Goal: Contribute content

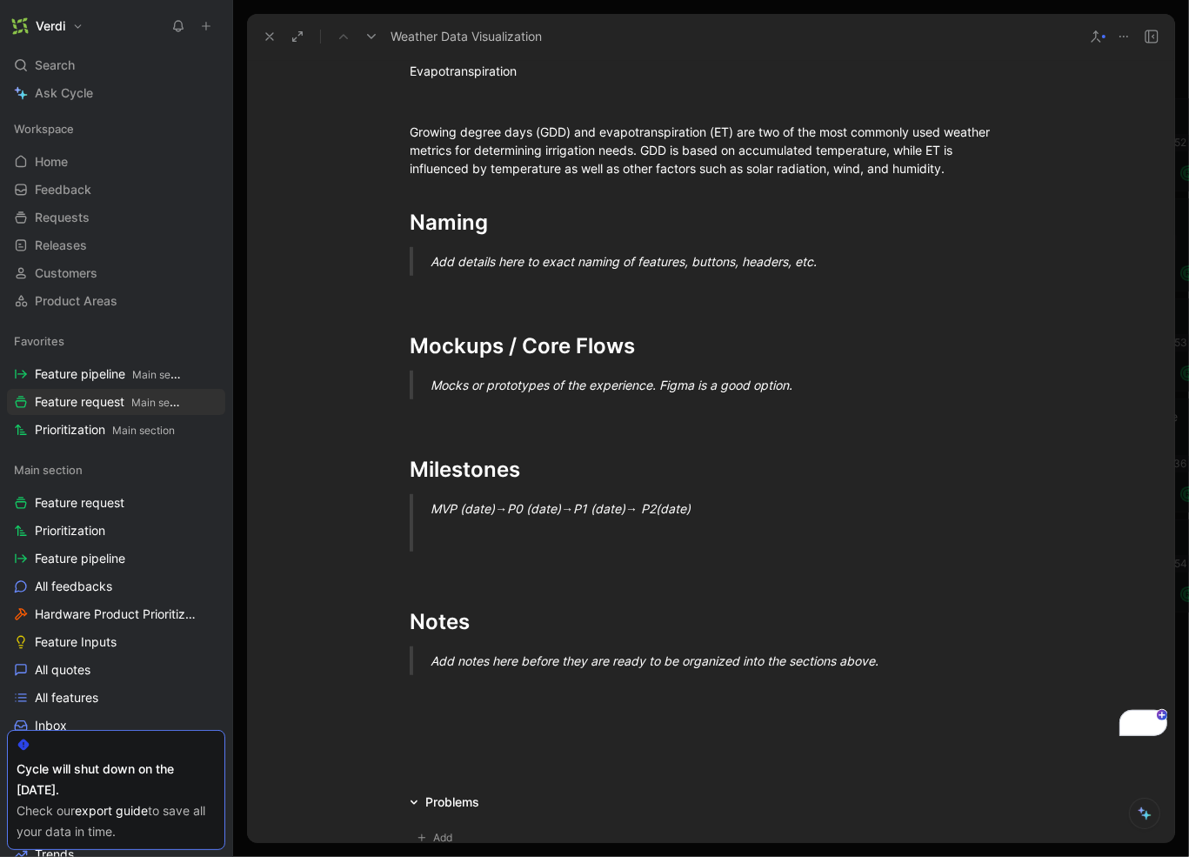
scroll to position [1377, 0]
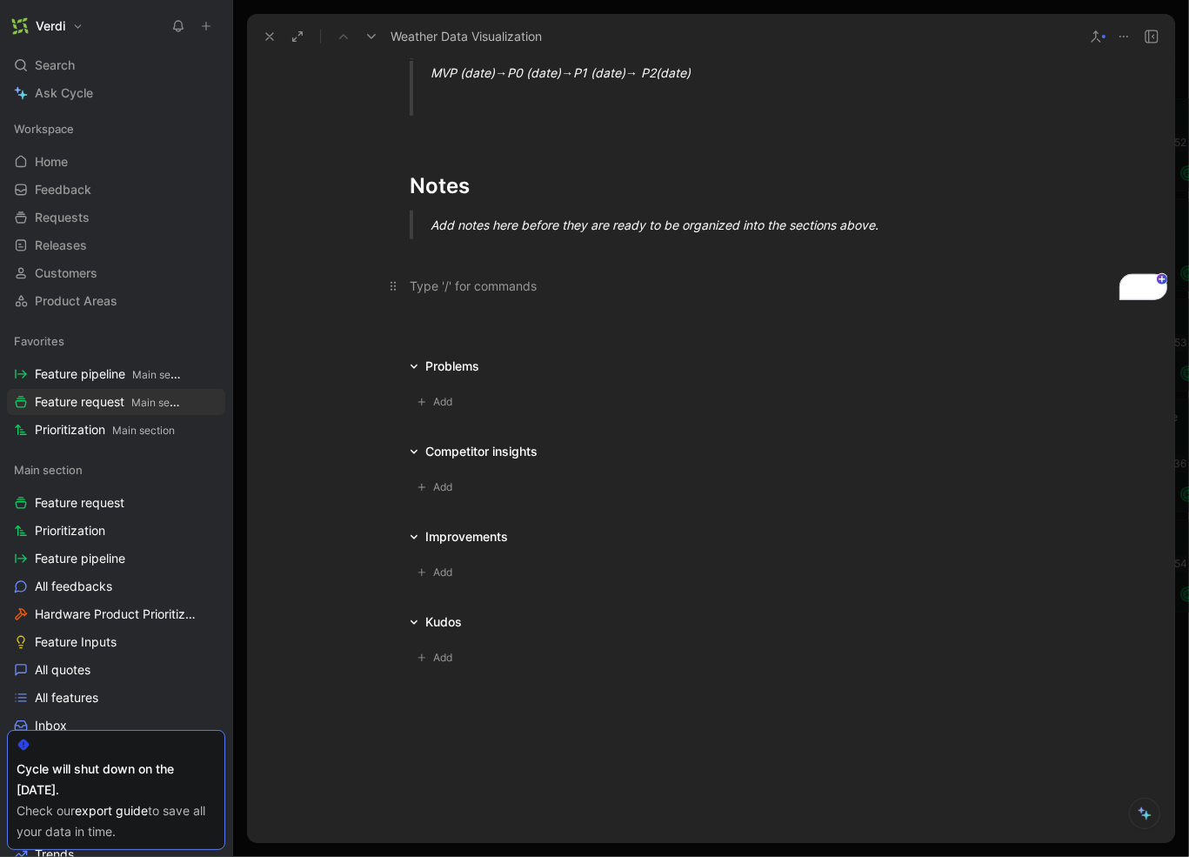
click at [477, 277] on div "To enrich screen reader interactions, please activate Accessibility in Grammarl…" at bounding box center [711, 286] width 602 height 18
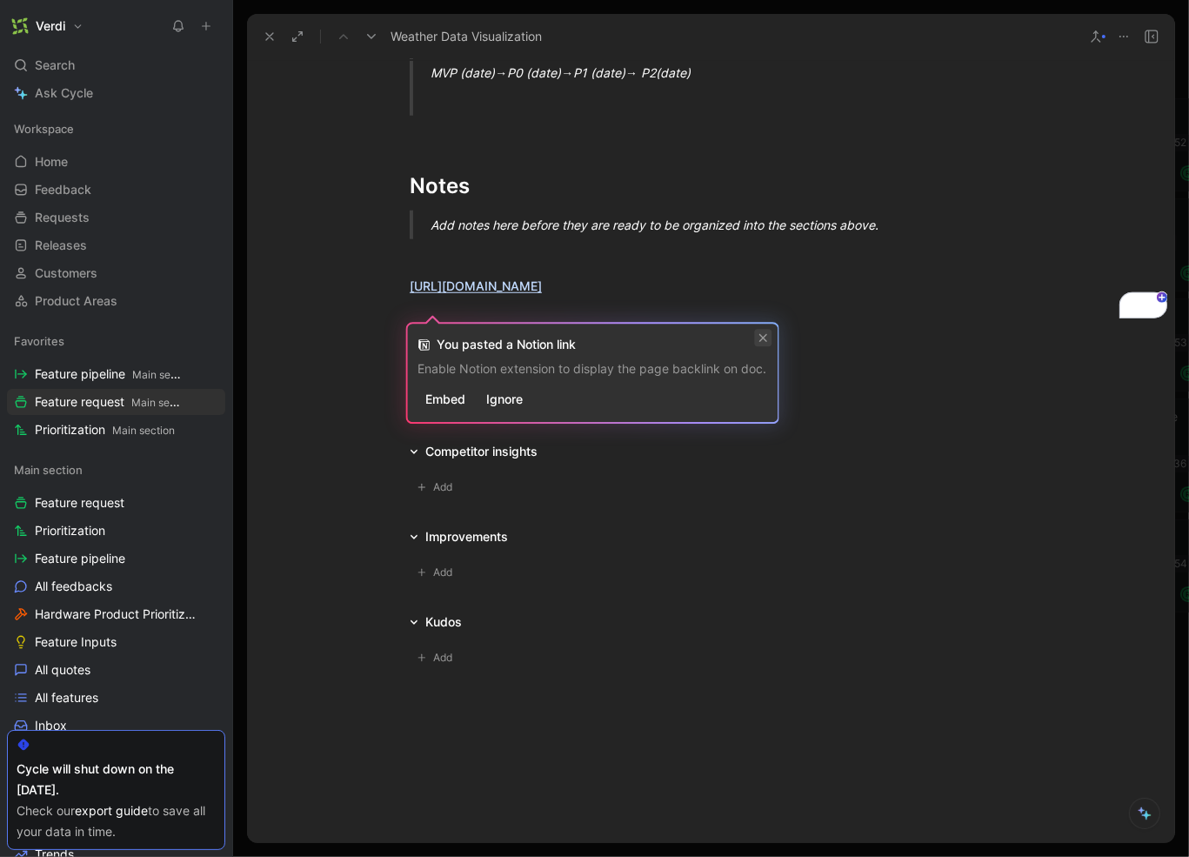
click at [767, 337] on icon at bounding box center [763, 337] width 10 height 10
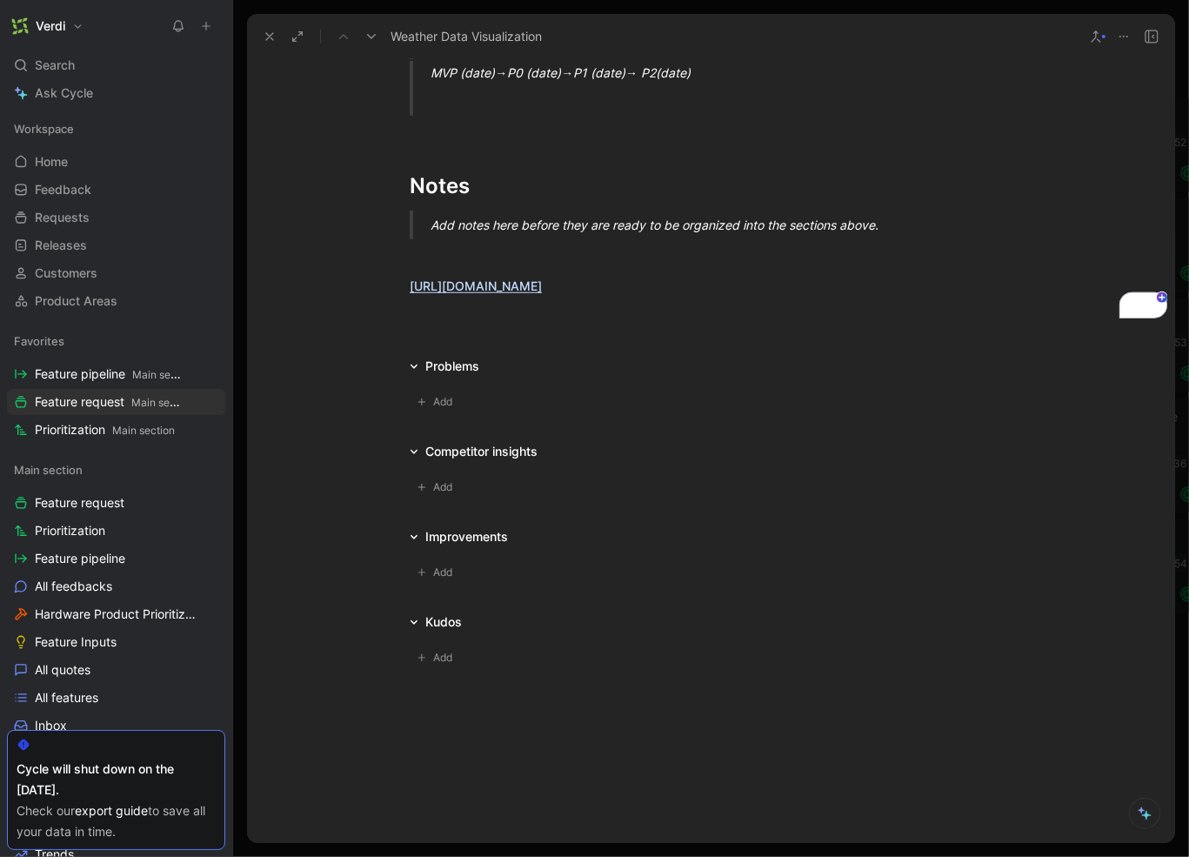
click at [539, 335] on div at bounding box center [710, 324] width 927 height 21
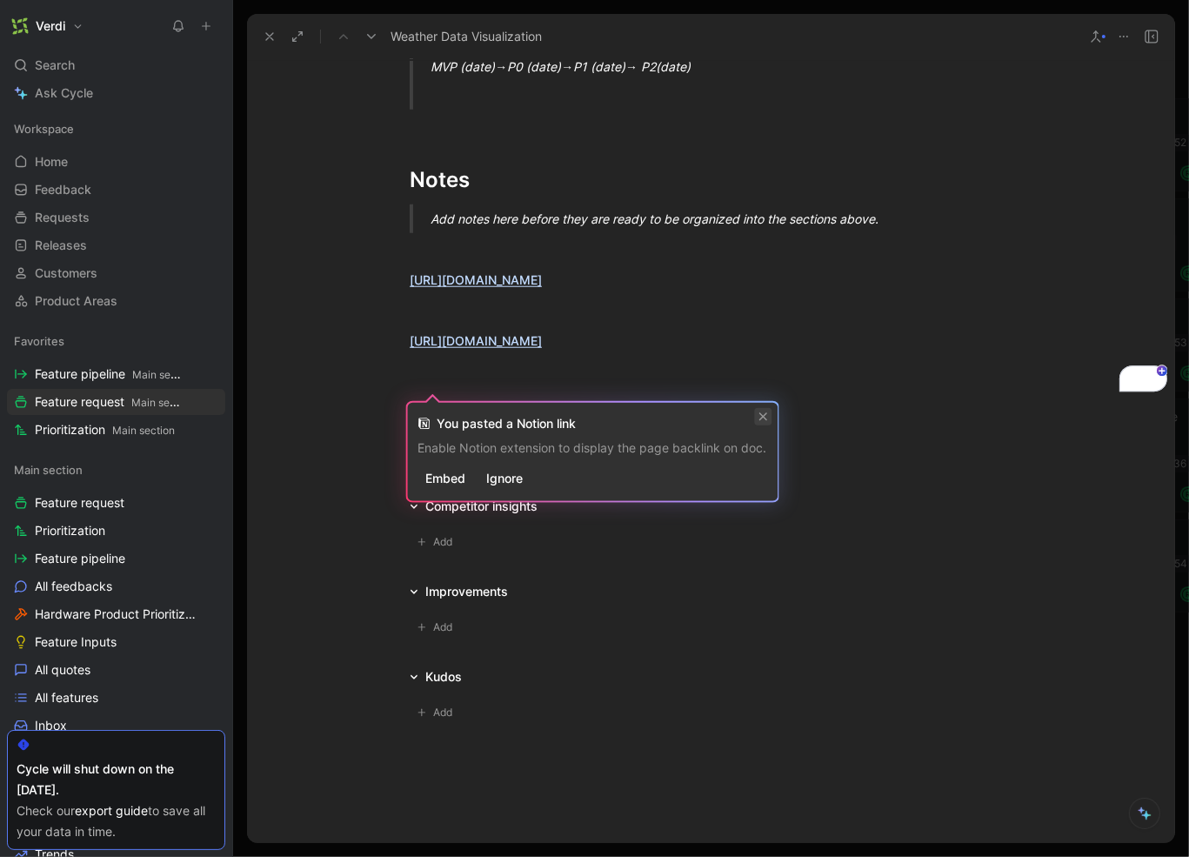
click at [765, 418] on icon at bounding box center [763, 417] width 10 height 10
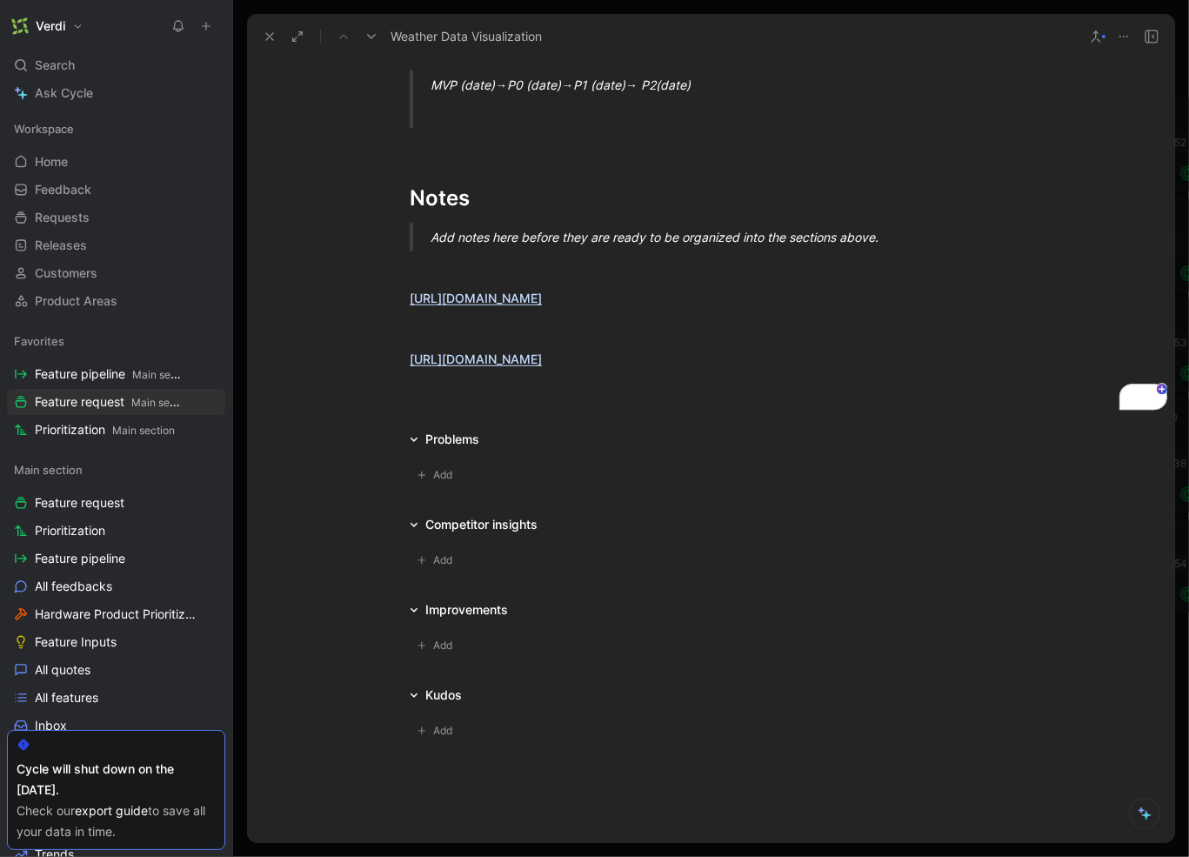
scroll to position [1356, 0]
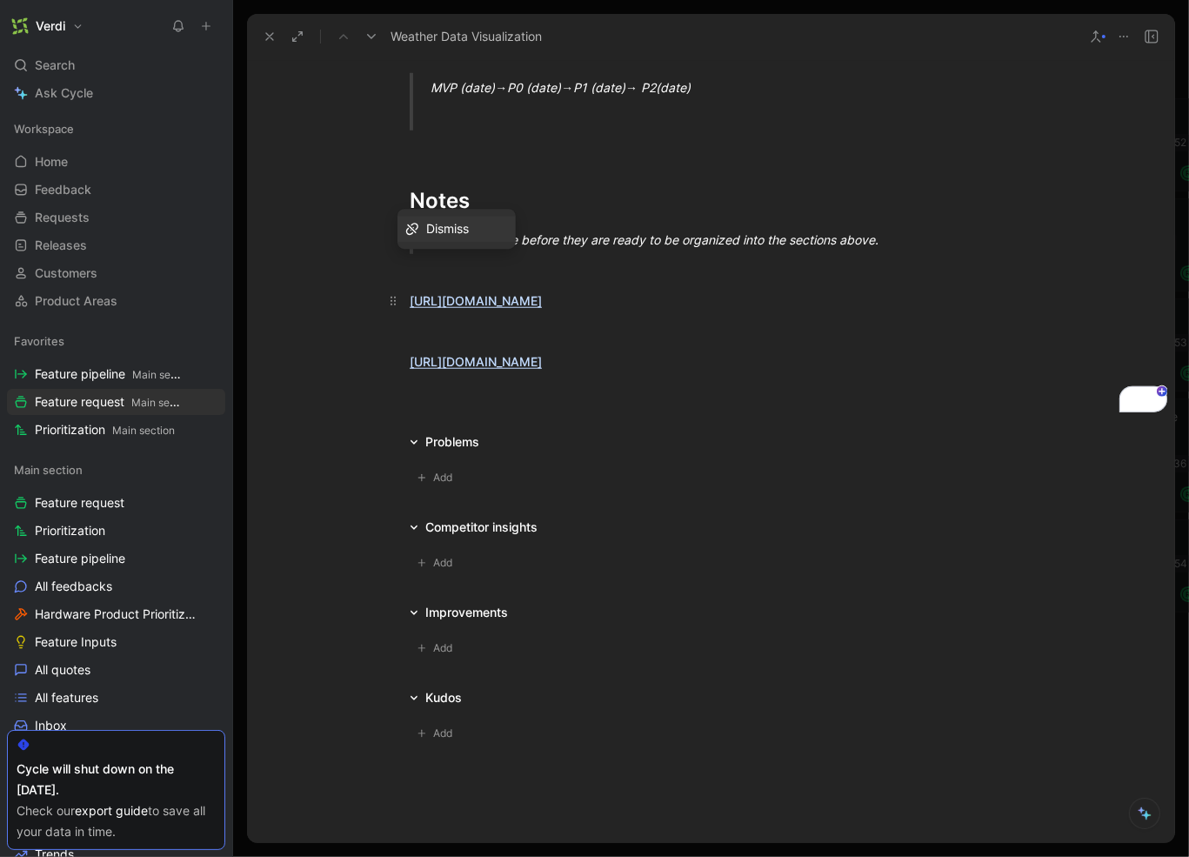
drag, startPoint x: 541, startPoint y: 326, endPoint x: 399, endPoint y: 301, distance: 144.0
click at [399, 301] on p "[URL][DOMAIN_NAME]" at bounding box center [711, 300] width 668 height 29
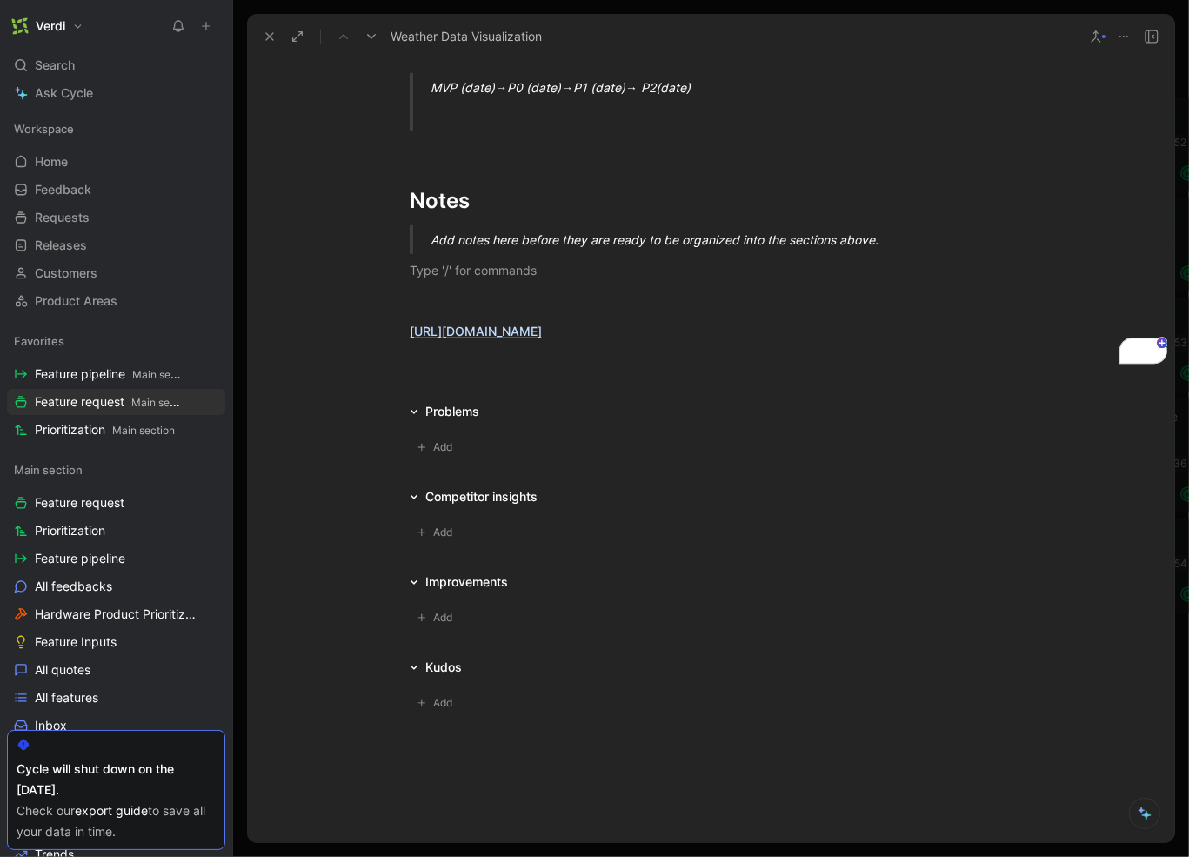
click at [208, 26] on icon at bounding box center [206, 26] width 12 height 12
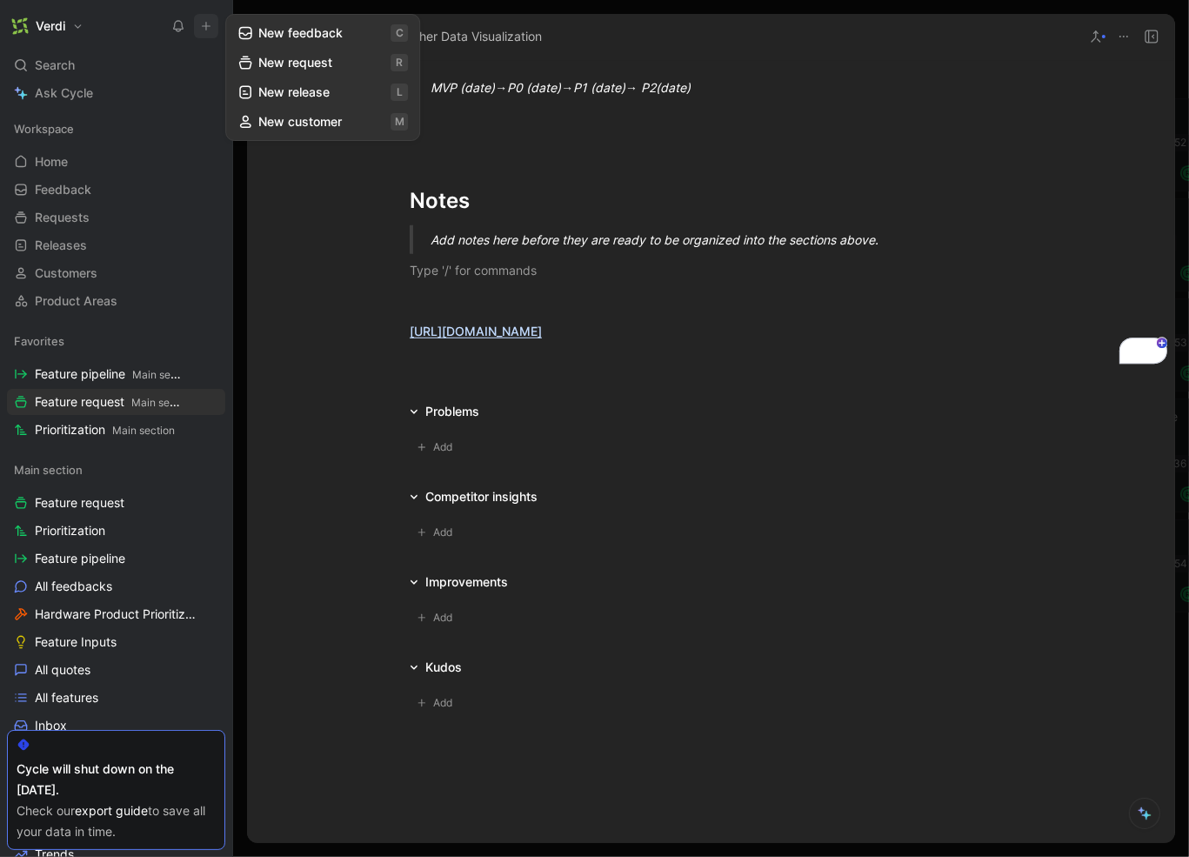
click at [299, 70] on button "New request r" at bounding box center [323, 63] width 186 height 30
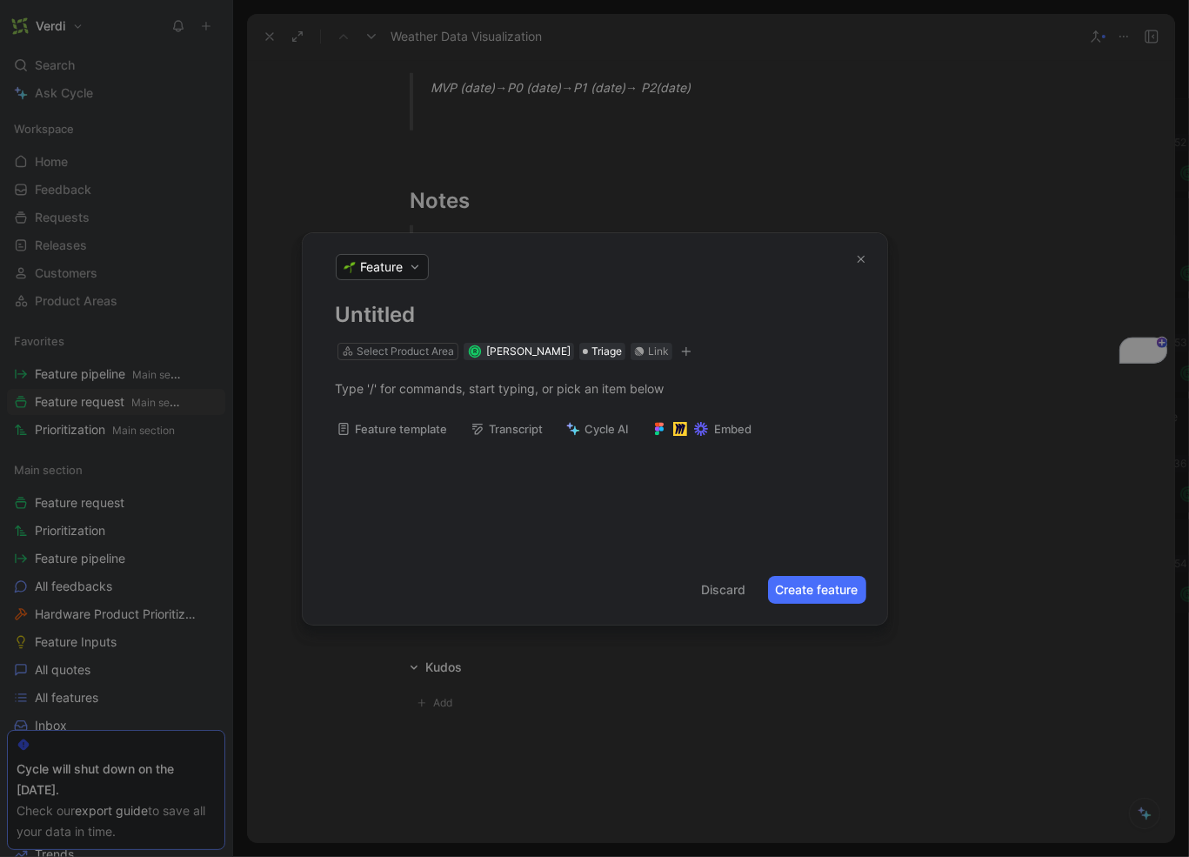
click at [438, 432] on button "Feature template" at bounding box center [392, 429] width 127 height 24
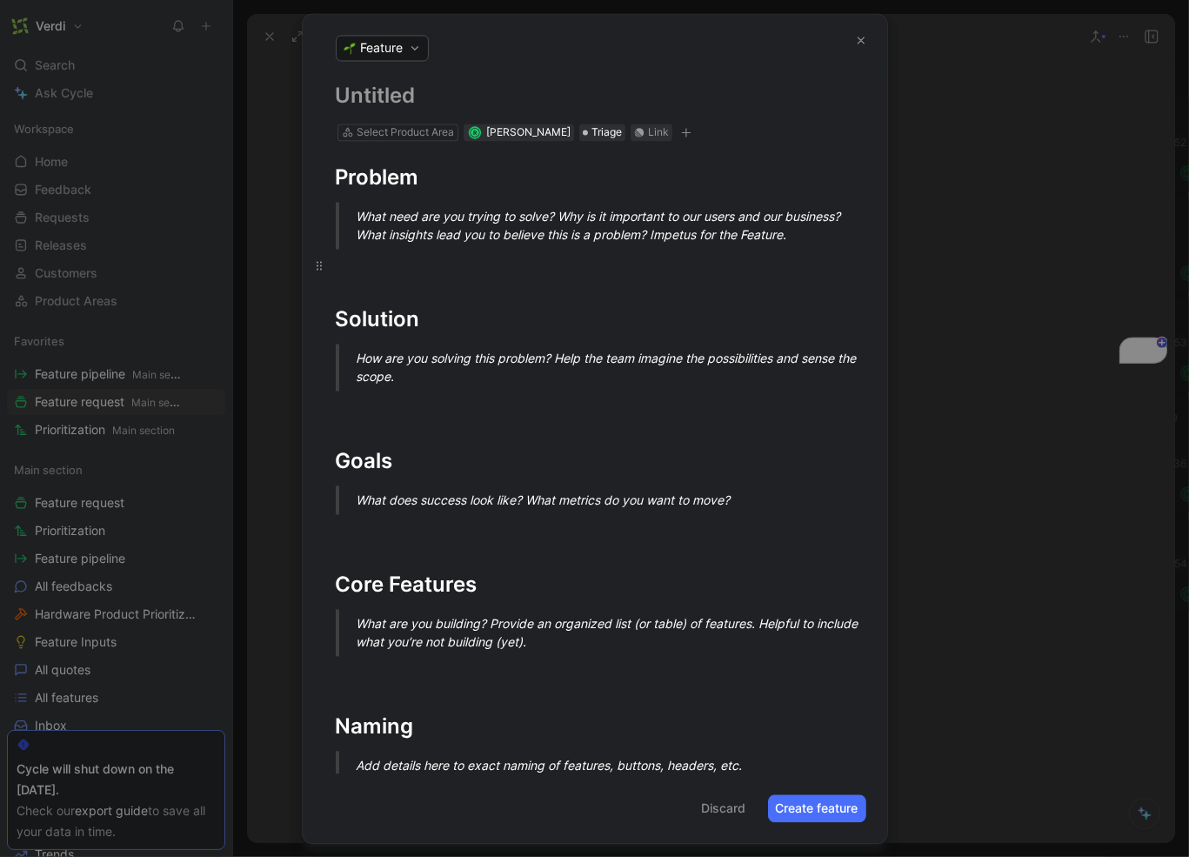
click at [447, 270] on div at bounding box center [595, 265] width 519 height 18
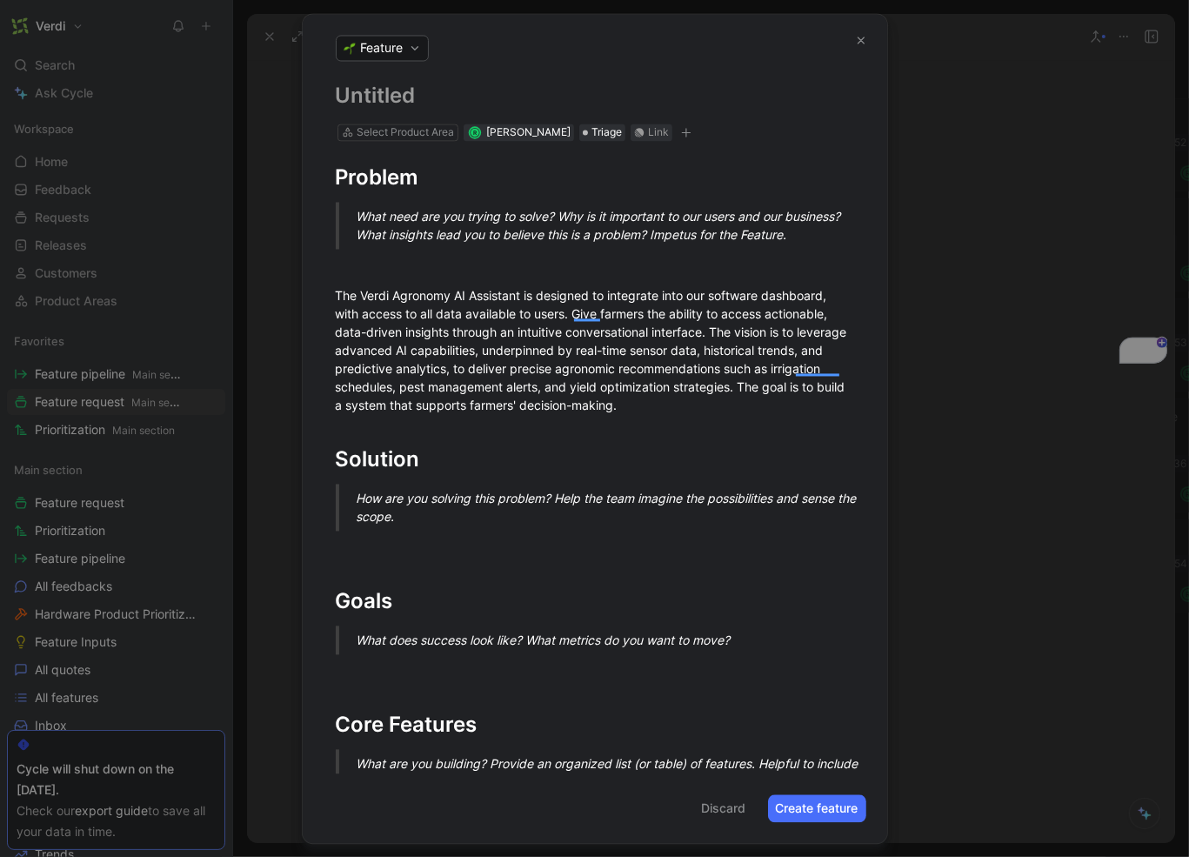
click at [422, 92] on h1 at bounding box center [595, 96] width 519 height 28
click at [821, 810] on button "Create feature" at bounding box center [817, 808] width 98 height 28
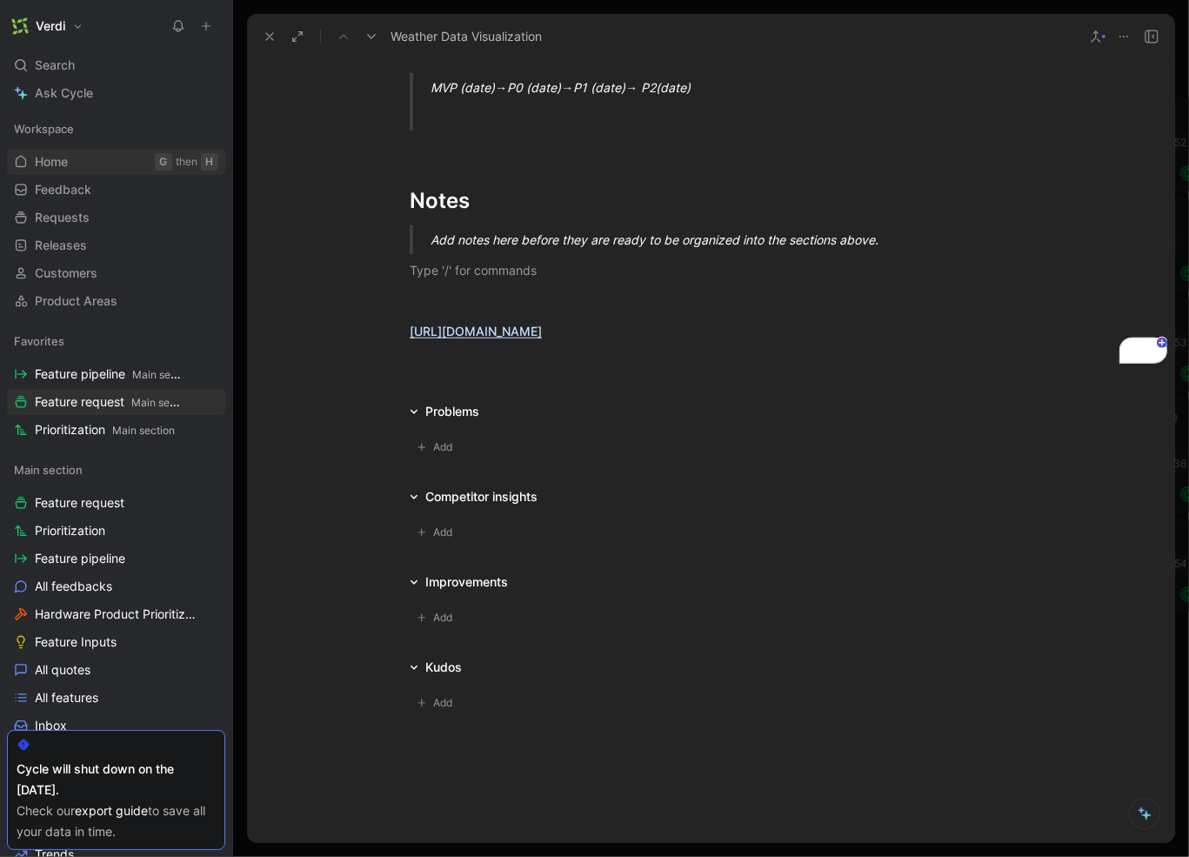
scroll to position [0, 0]
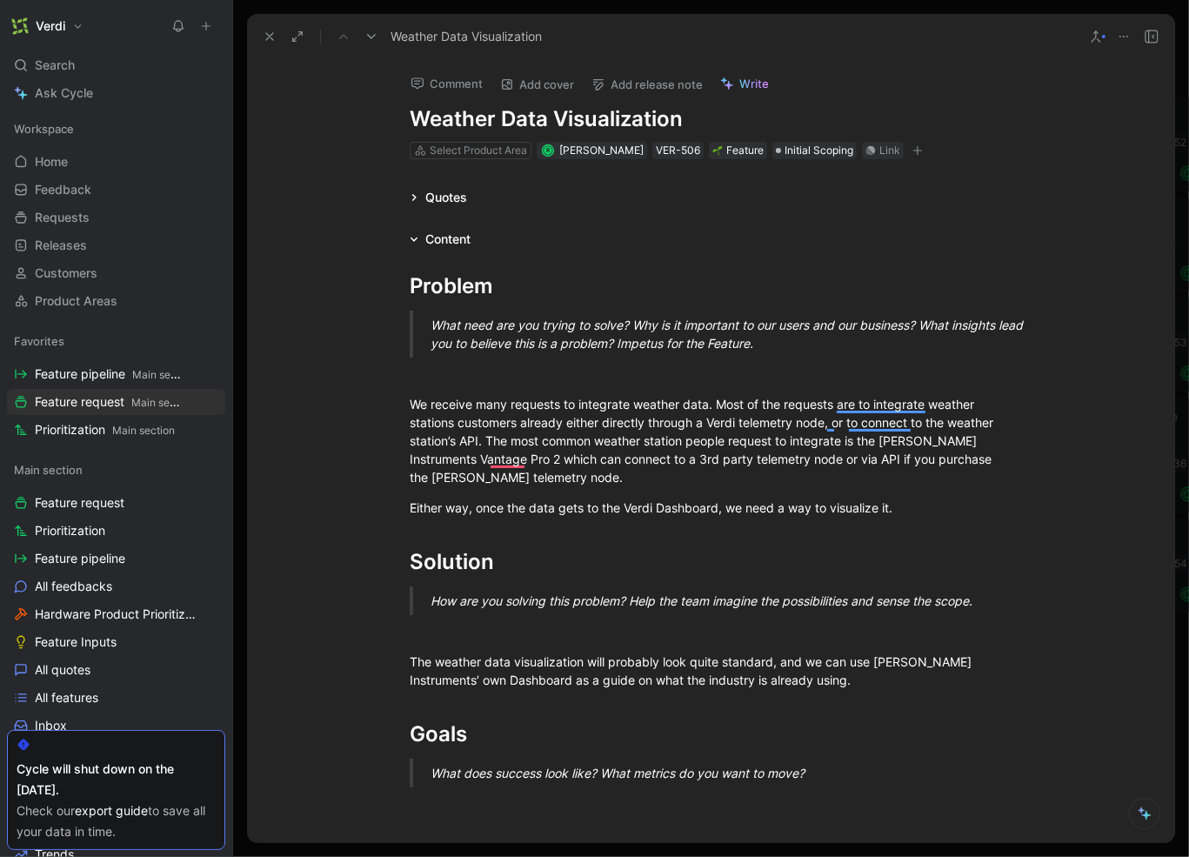
click at [266, 39] on use at bounding box center [269, 36] width 7 height 7
